Goal: Transaction & Acquisition: Obtain resource

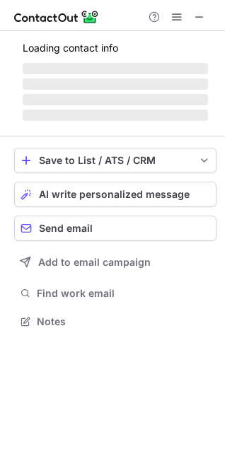
scroll to position [320, 225]
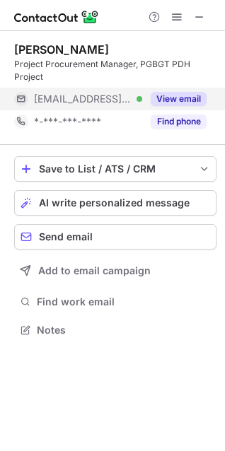
click at [175, 94] on button "View email" at bounding box center [179, 99] width 56 height 14
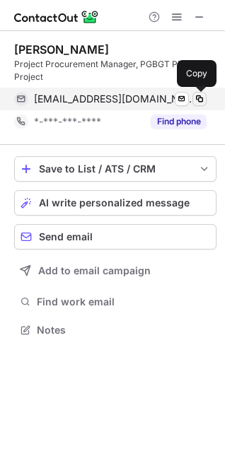
click at [201, 98] on span at bounding box center [199, 98] width 11 height 11
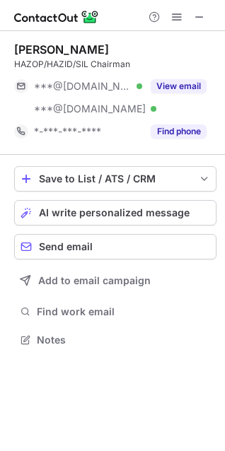
scroll to position [330, 225]
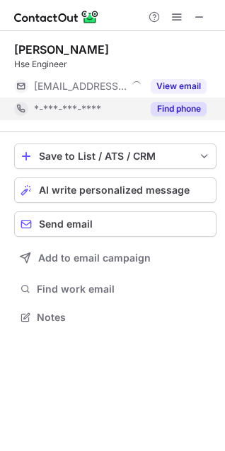
scroll to position [307, 225]
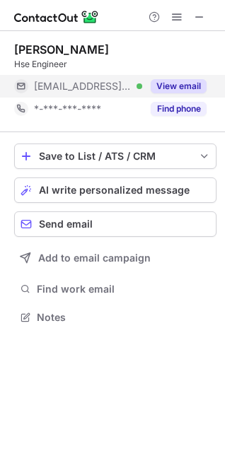
click at [175, 83] on button "View email" at bounding box center [179, 86] width 56 height 14
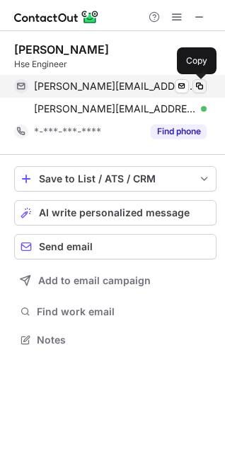
click at [201, 86] on span at bounding box center [199, 86] width 11 height 11
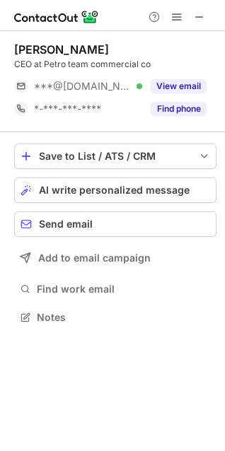
scroll to position [307, 225]
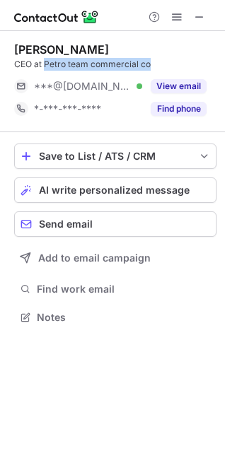
drag, startPoint x: 152, startPoint y: 62, endPoint x: 45, endPoint y: 62, distance: 106.7
click at [45, 62] on div "CEO at Petro team commercial co" at bounding box center [115, 64] width 202 height 13
copy div "Petro team commercial co"
click at [204, 18] on span at bounding box center [199, 16] width 11 height 11
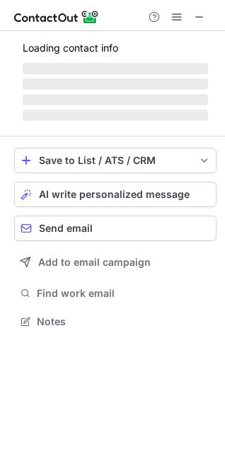
scroll to position [307, 225]
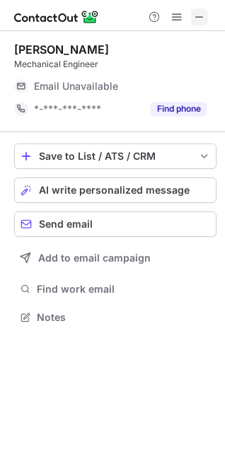
click at [201, 16] on span at bounding box center [199, 16] width 11 height 11
click at [202, 18] on span at bounding box center [199, 16] width 11 height 11
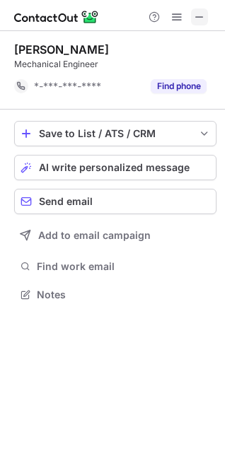
scroll to position [285, 225]
